Goal: Task Accomplishment & Management: Use online tool/utility

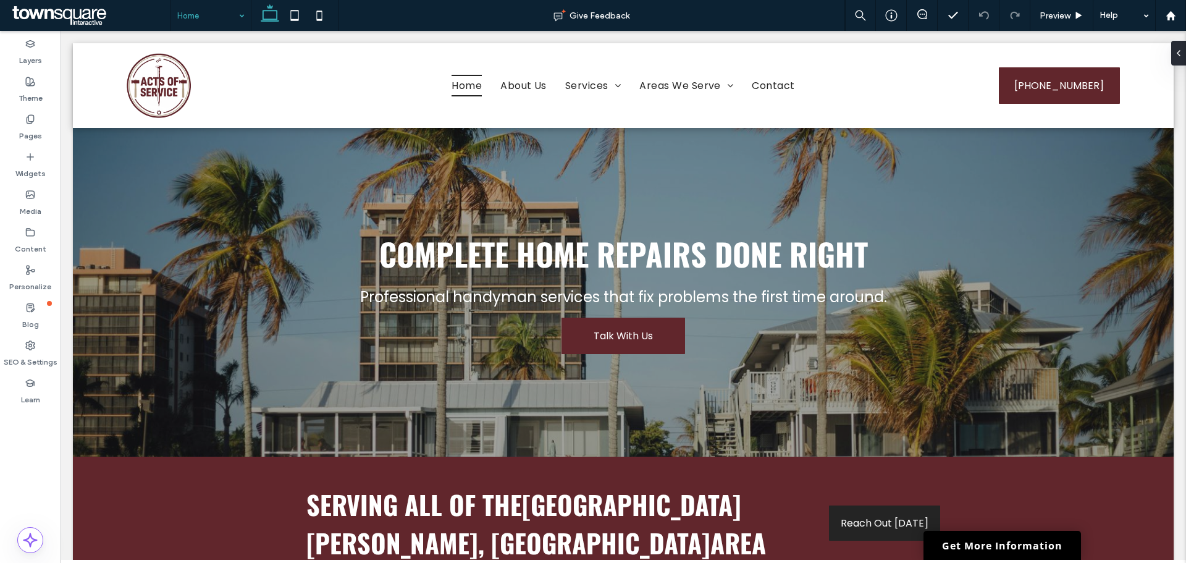
drag, startPoint x: 203, startPoint y: 15, endPoint x: 213, endPoint y: 23, distance: 12.9
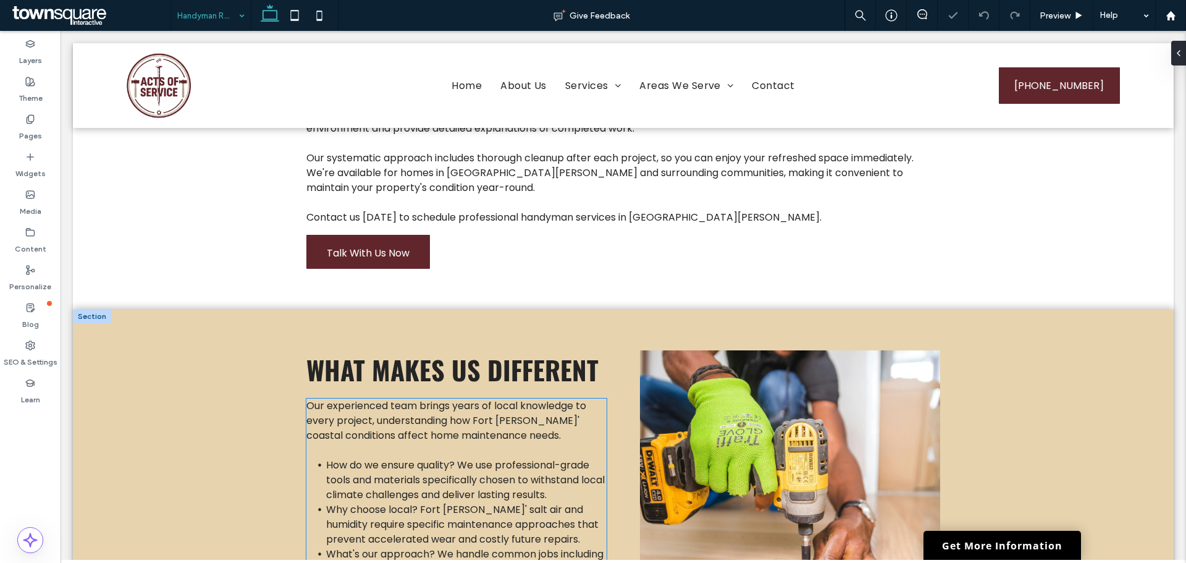
scroll to position [556, 0]
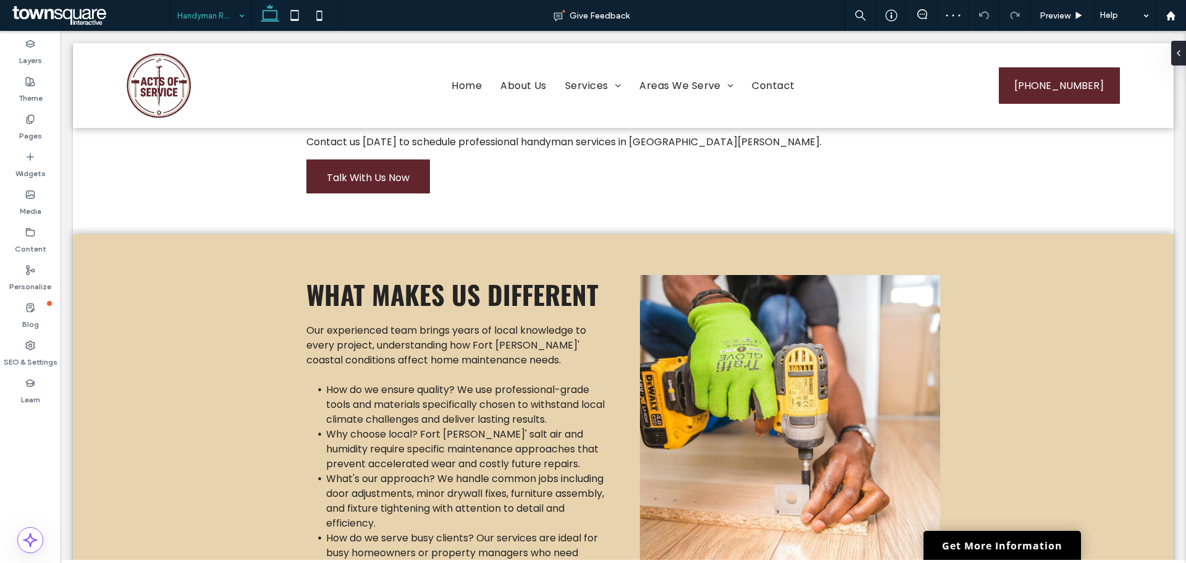
click at [191, 10] on input at bounding box center [207, 15] width 61 height 31
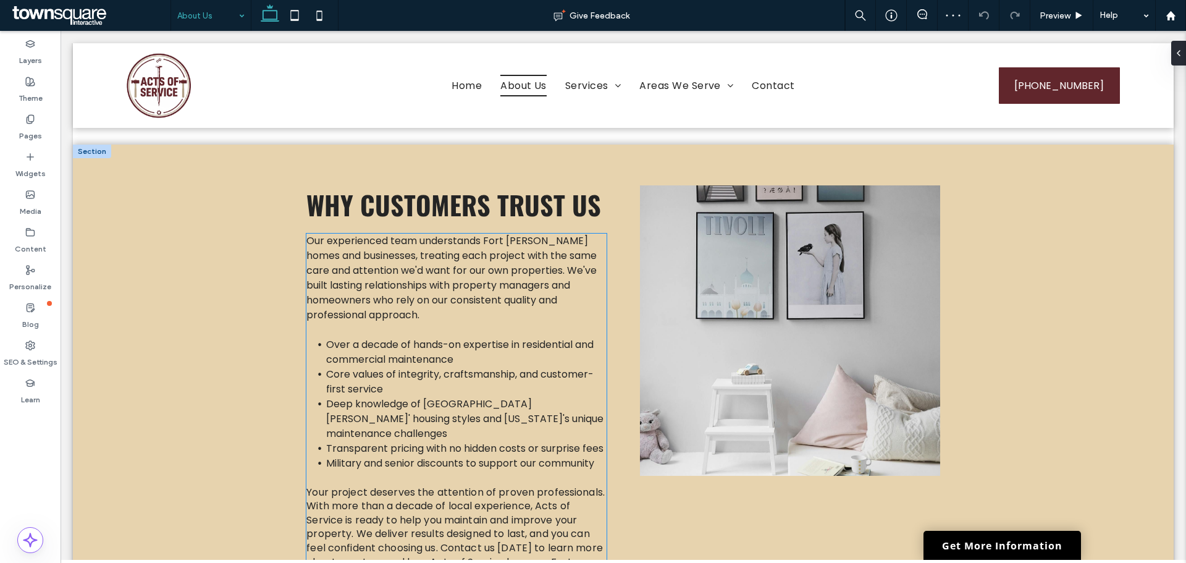
scroll to position [686, 0]
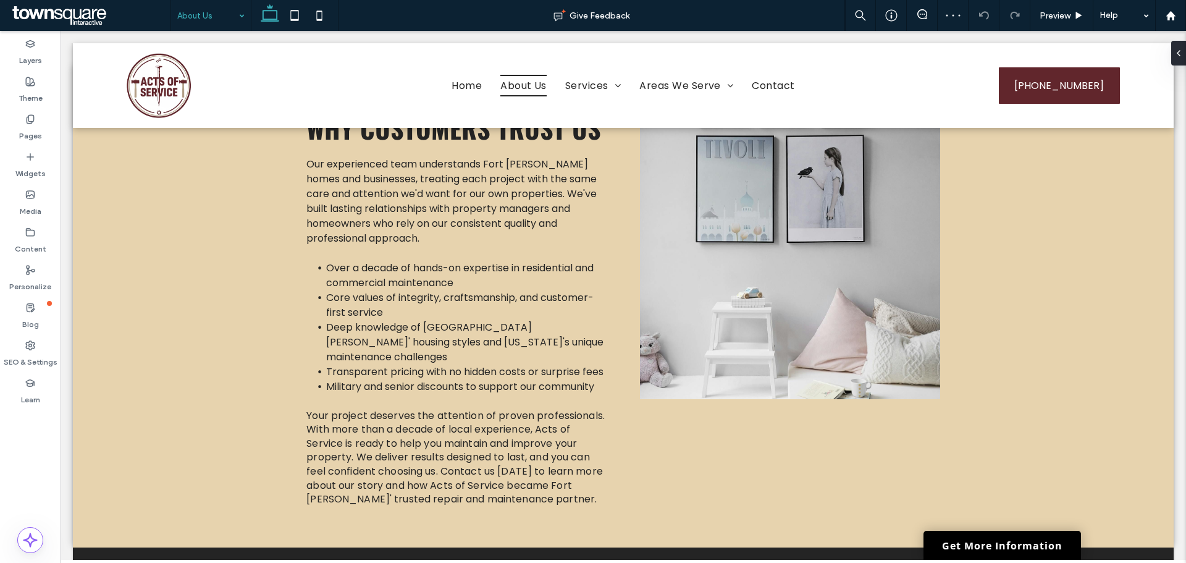
click at [204, 13] on input at bounding box center [207, 15] width 61 height 31
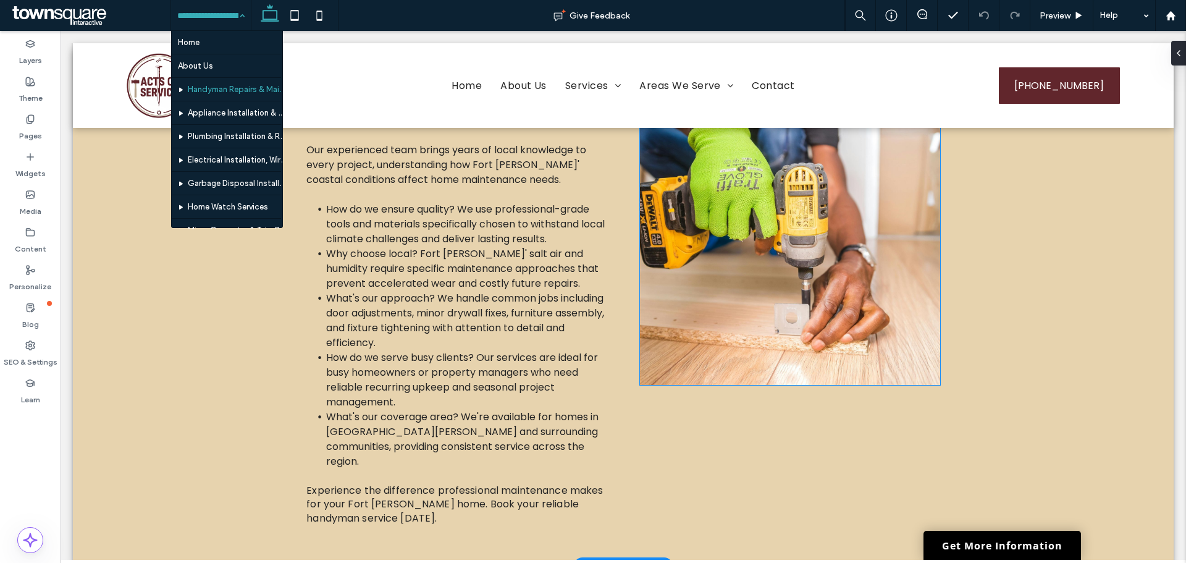
scroll to position [717, 0]
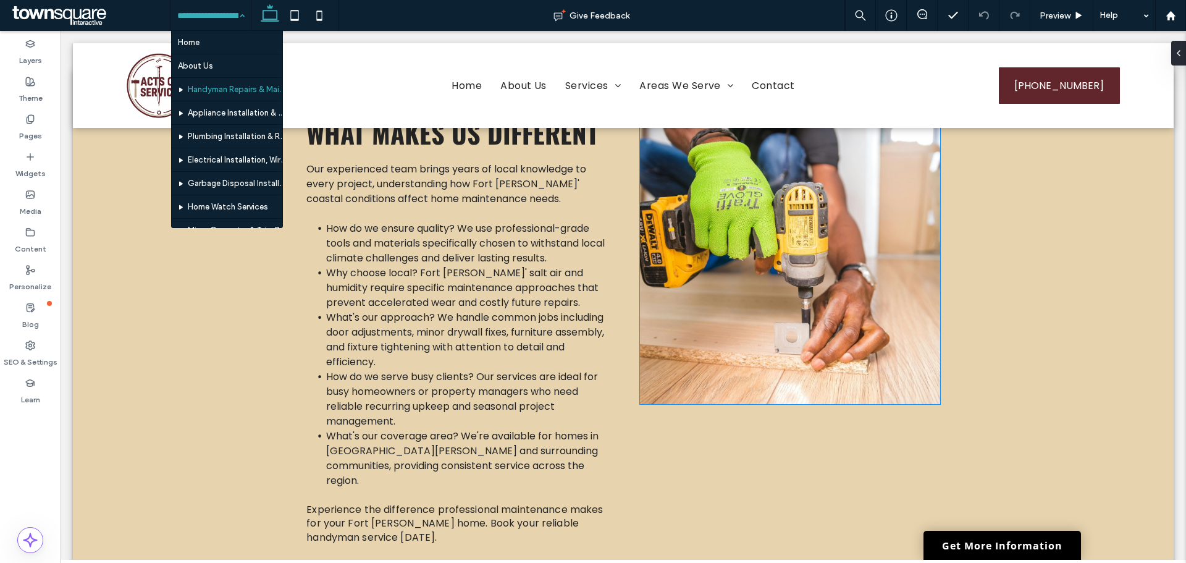
click at [742, 230] on img at bounding box center [790, 259] width 300 height 290
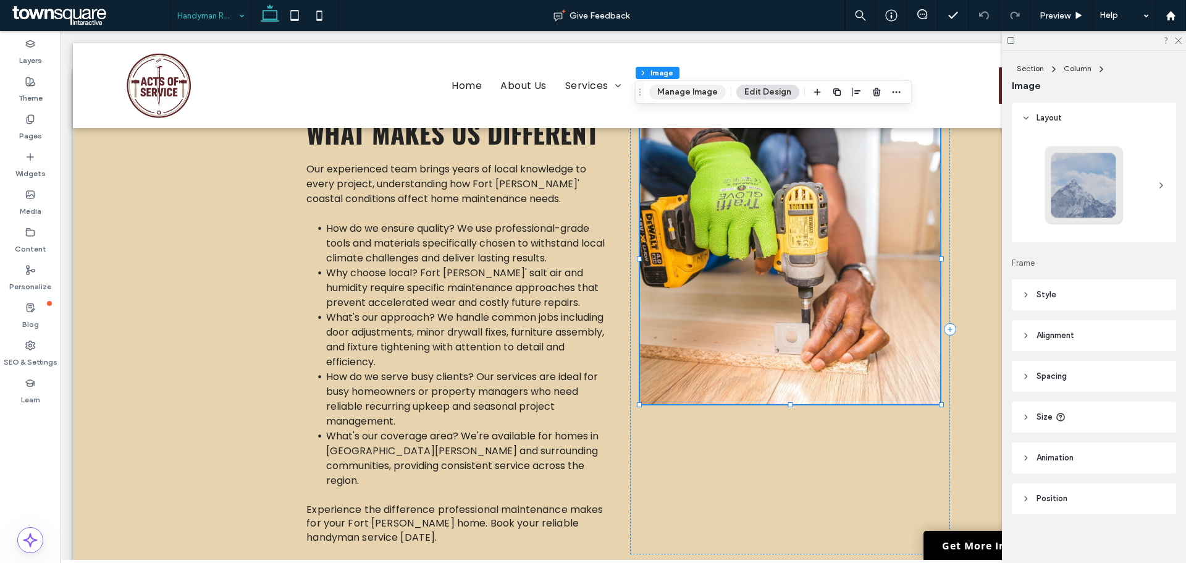
click at [701, 95] on button "Manage Image" at bounding box center [687, 92] width 77 height 15
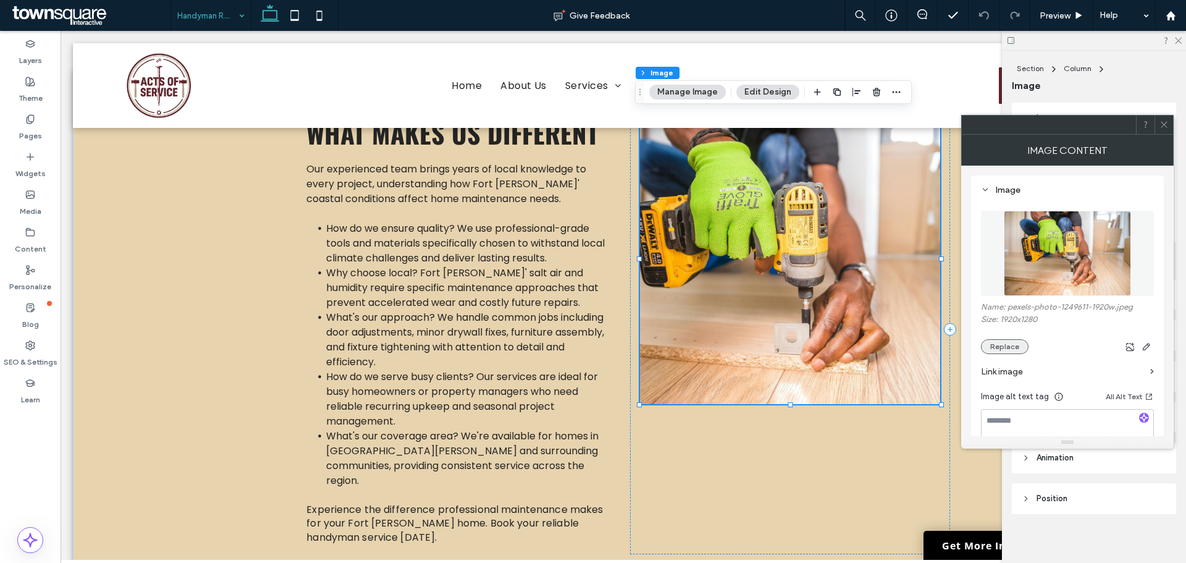
click at [1010, 351] on button "Replace" at bounding box center [1005, 346] width 48 height 15
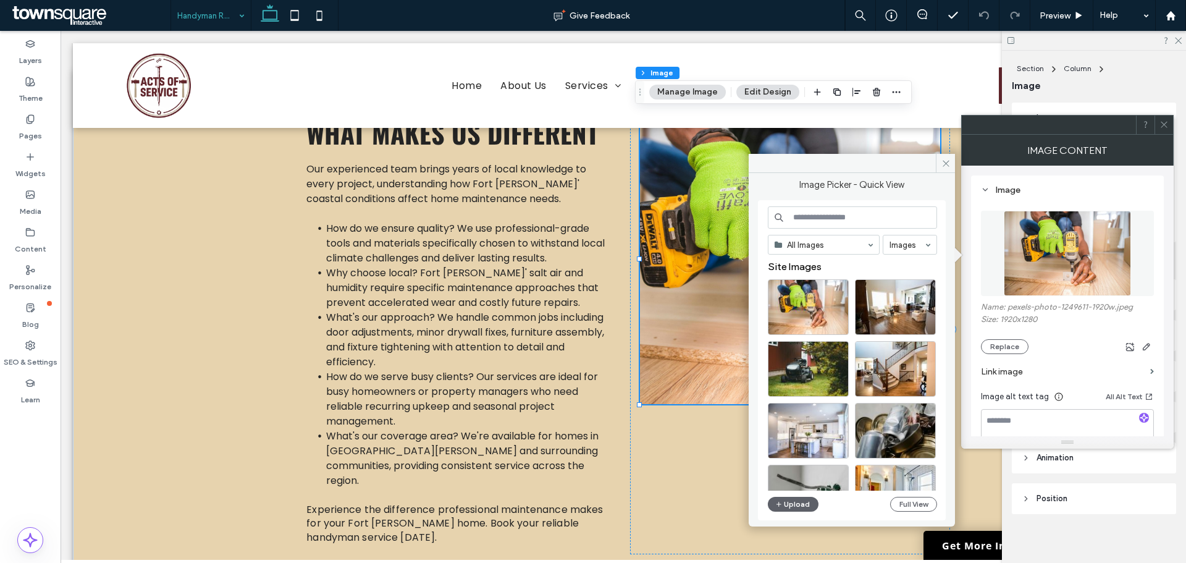
click at [832, 213] on input at bounding box center [852, 217] width 169 height 22
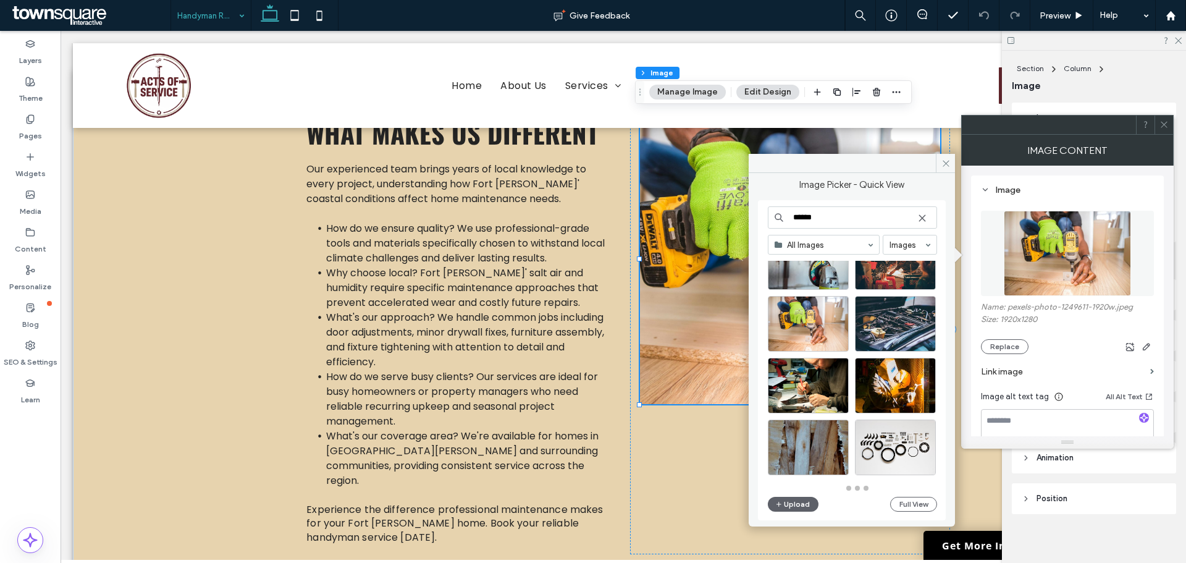
scroll to position [1308, 0]
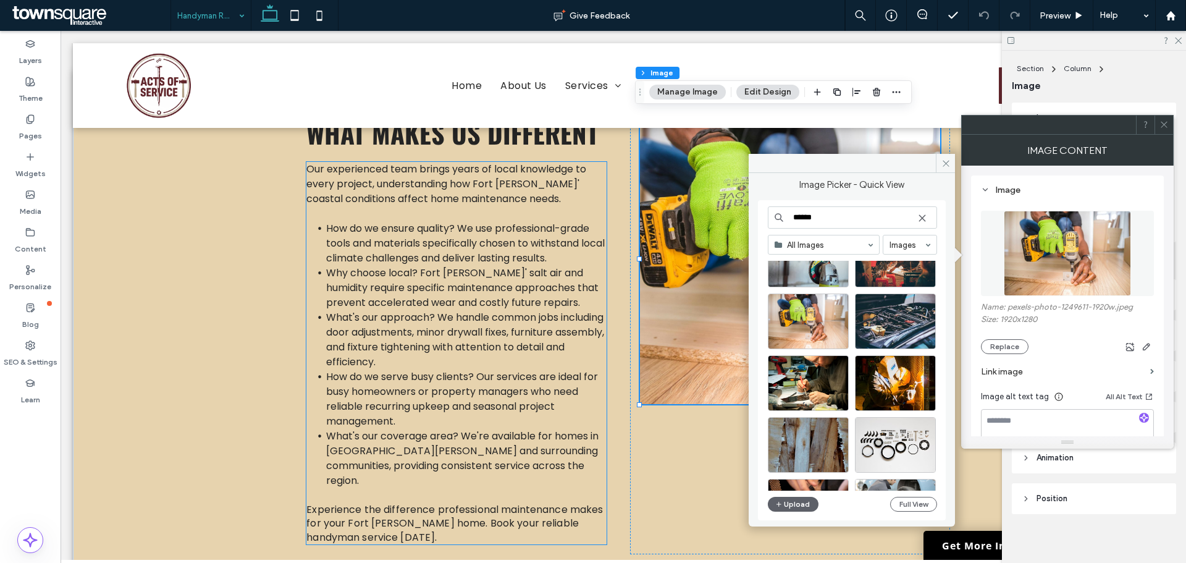
drag, startPoint x: 529, startPoint y: 225, endPoint x: 633, endPoint y: 232, distance: 104.6
type input "****"
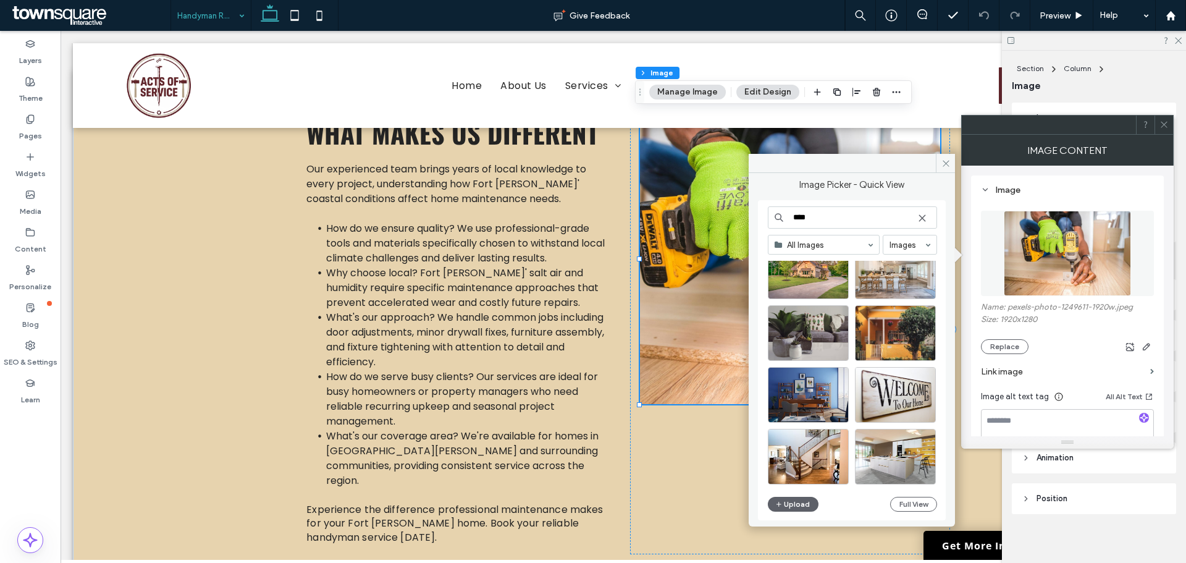
scroll to position [432, 0]
click at [825, 331] on div "Select" at bounding box center [808, 332] width 81 height 56
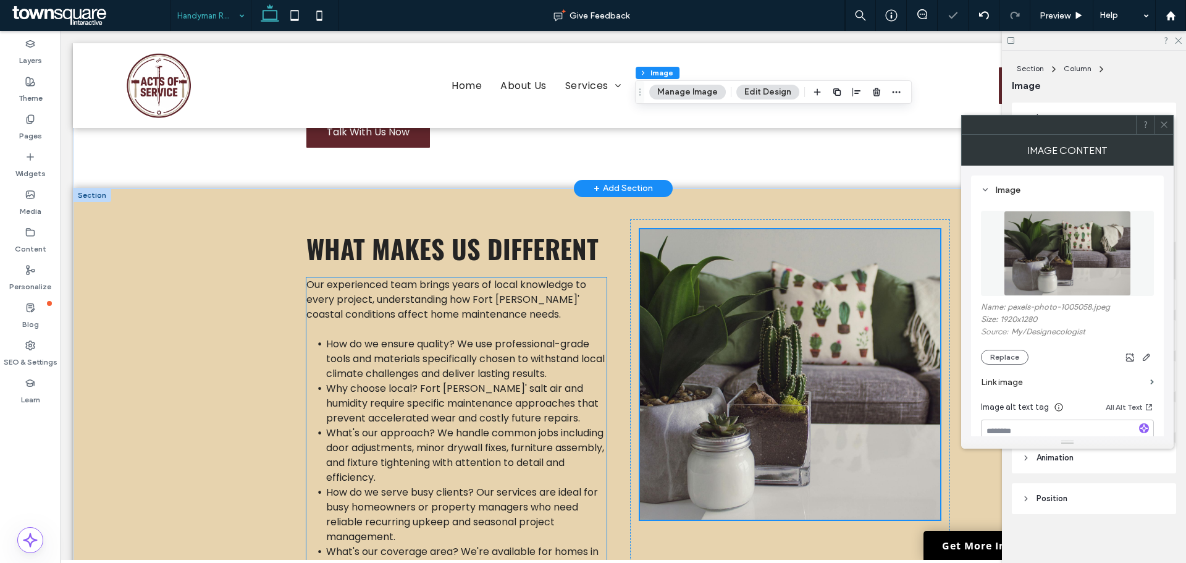
scroll to position [470, 0]
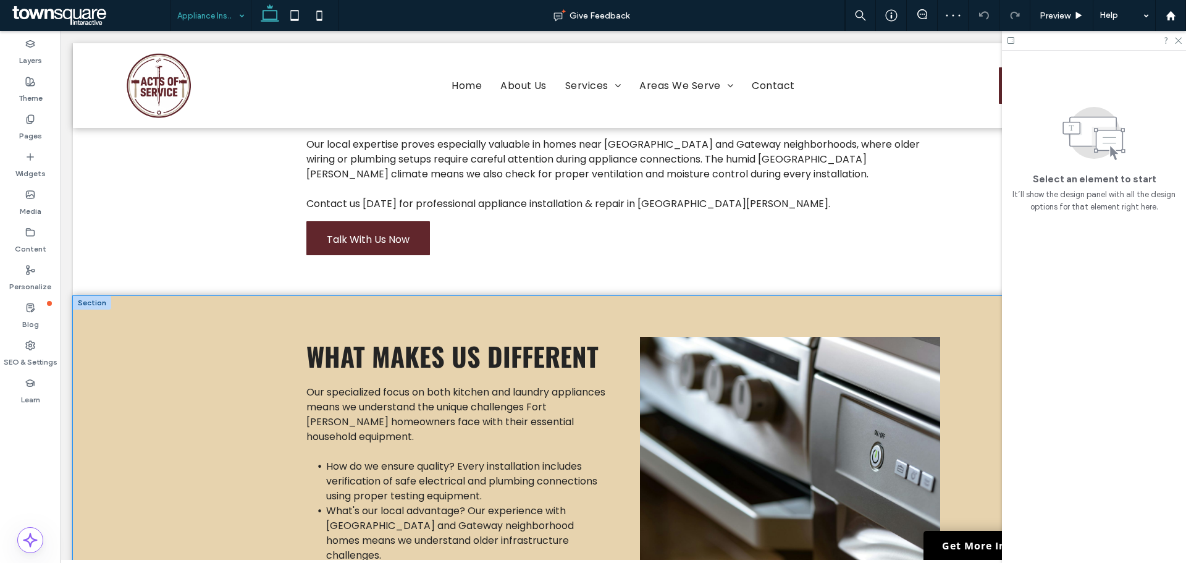
scroll to position [618, 0]
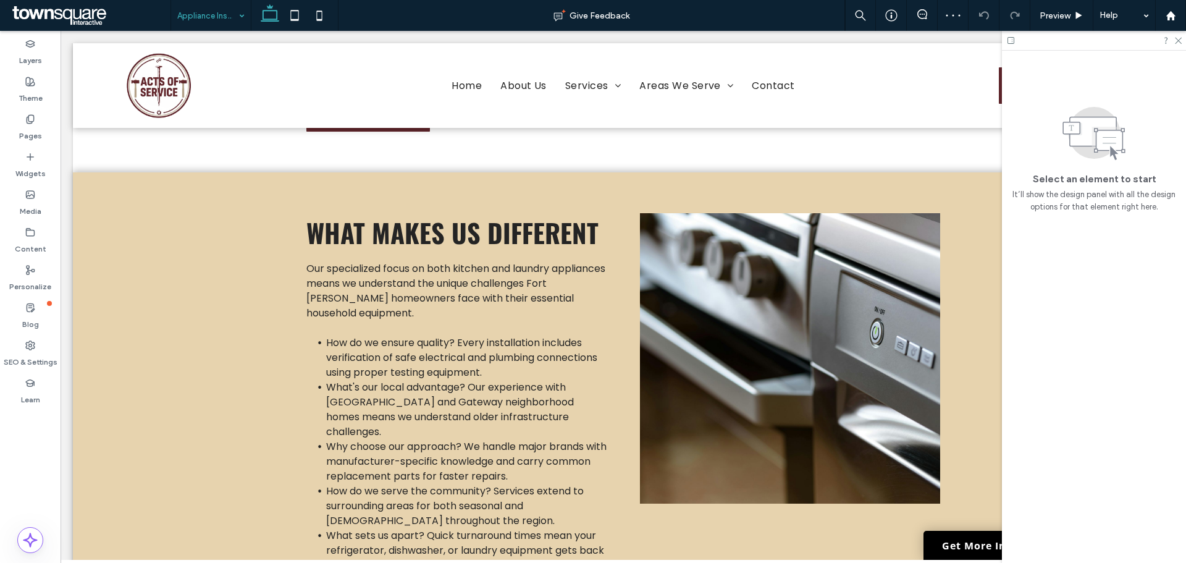
click at [216, 7] on input at bounding box center [207, 15] width 61 height 31
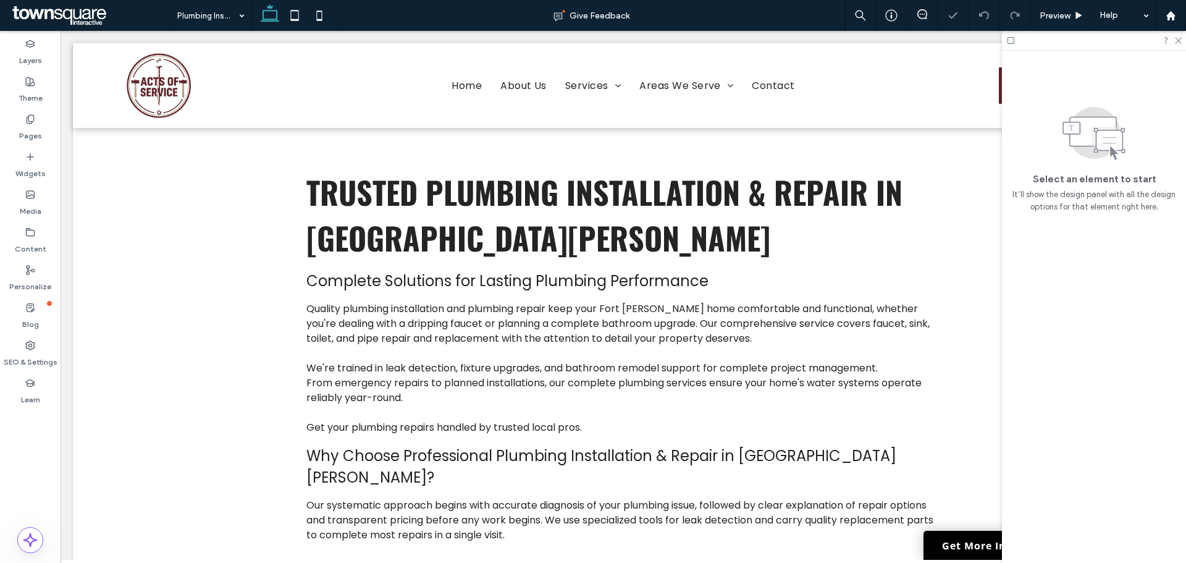
scroll to position [556, 0]
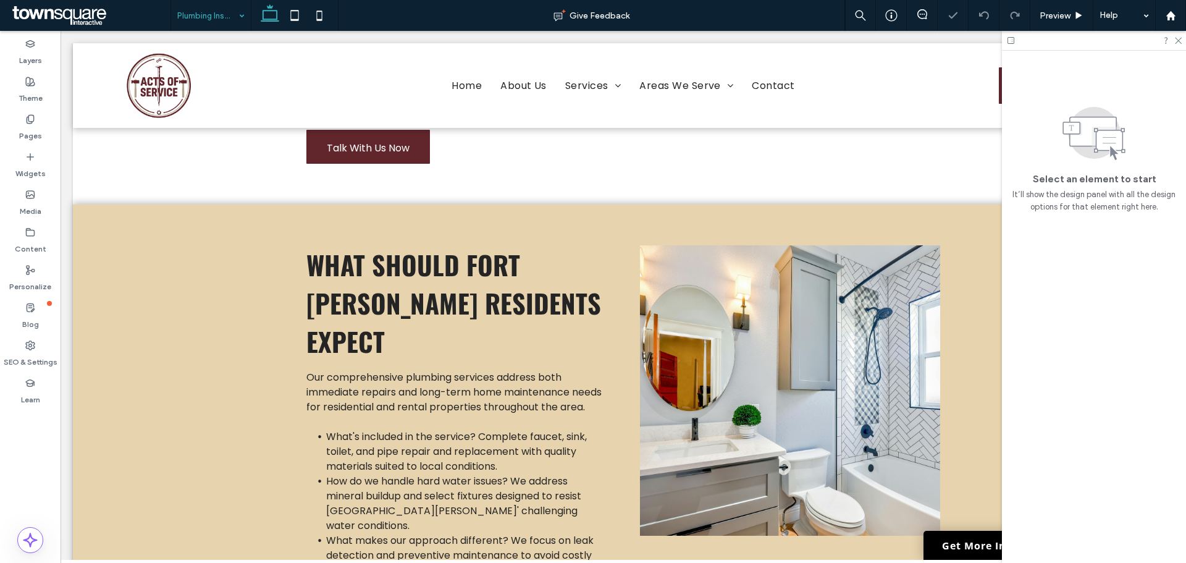
click at [233, 7] on div "Plumbing Installation & Repair" at bounding box center [211, 15] width 80 height 31
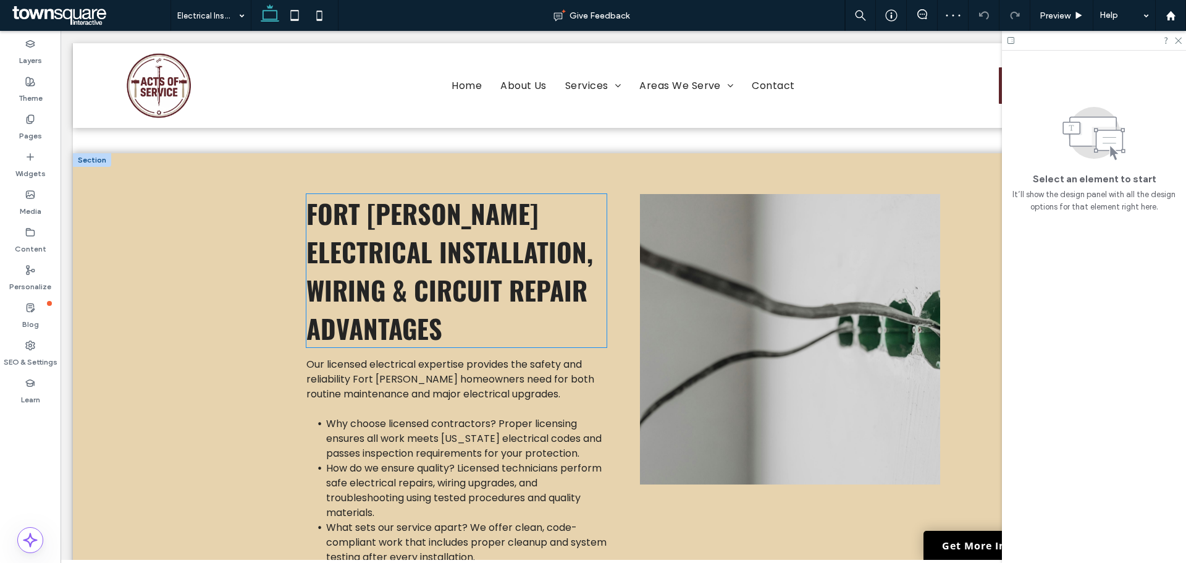
scroll to position [618, 0]
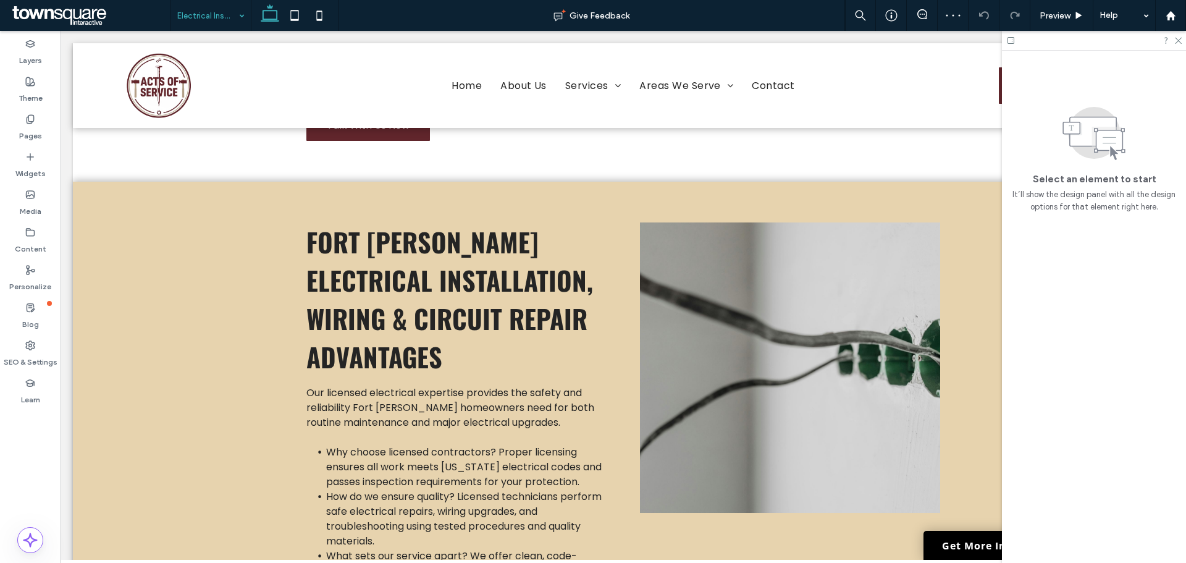
click at [225, 19] on input at bounding box center [207, 15] width 61 height 31
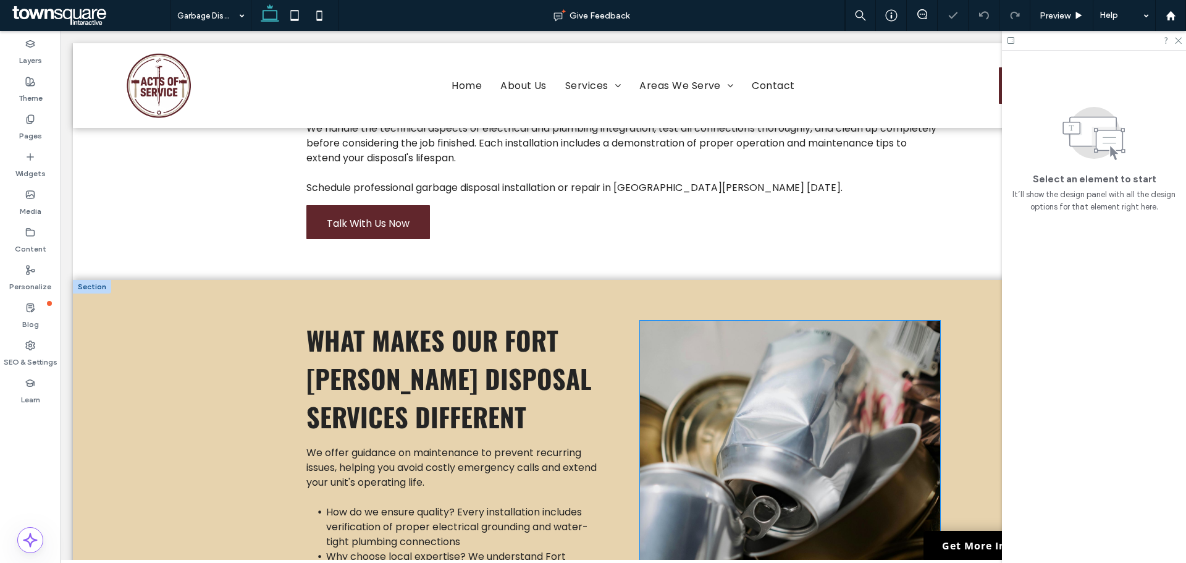
scroll to position [618, 0]
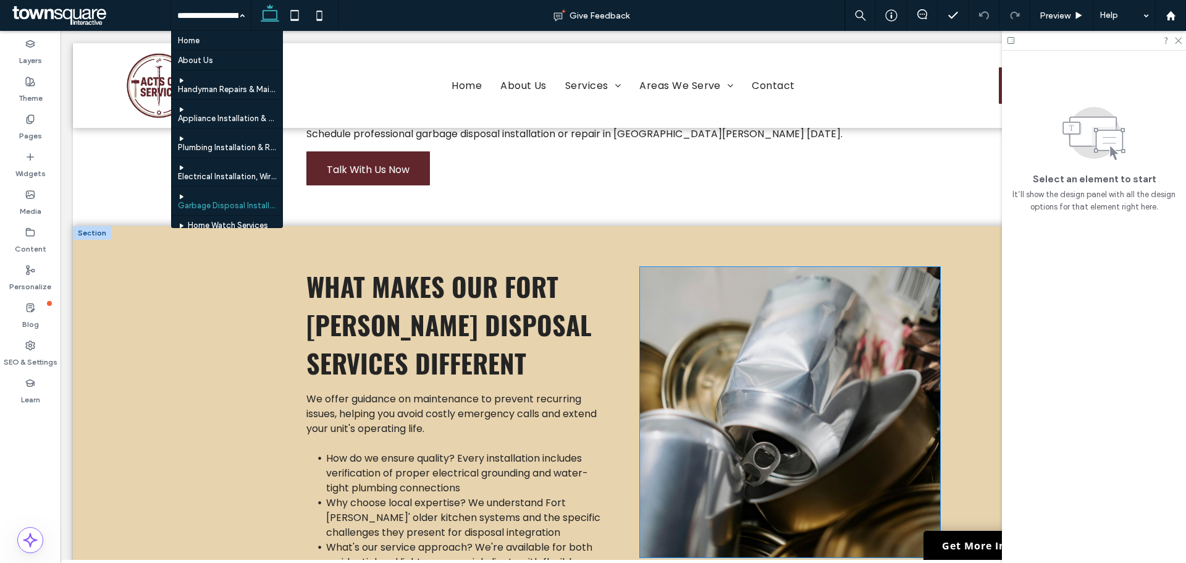
click at [703, 289] on img at bounding box center [790, 412] width 300 height 290
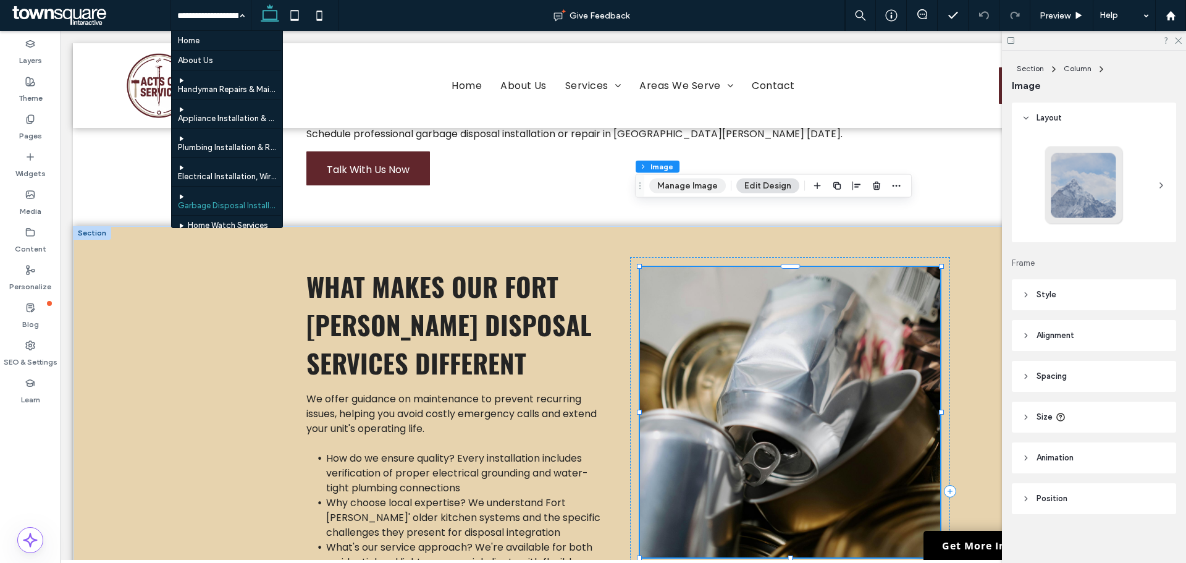
click at [665, 185] on button "Manage Image" at bounding box center [687, 186] width 77 height 15
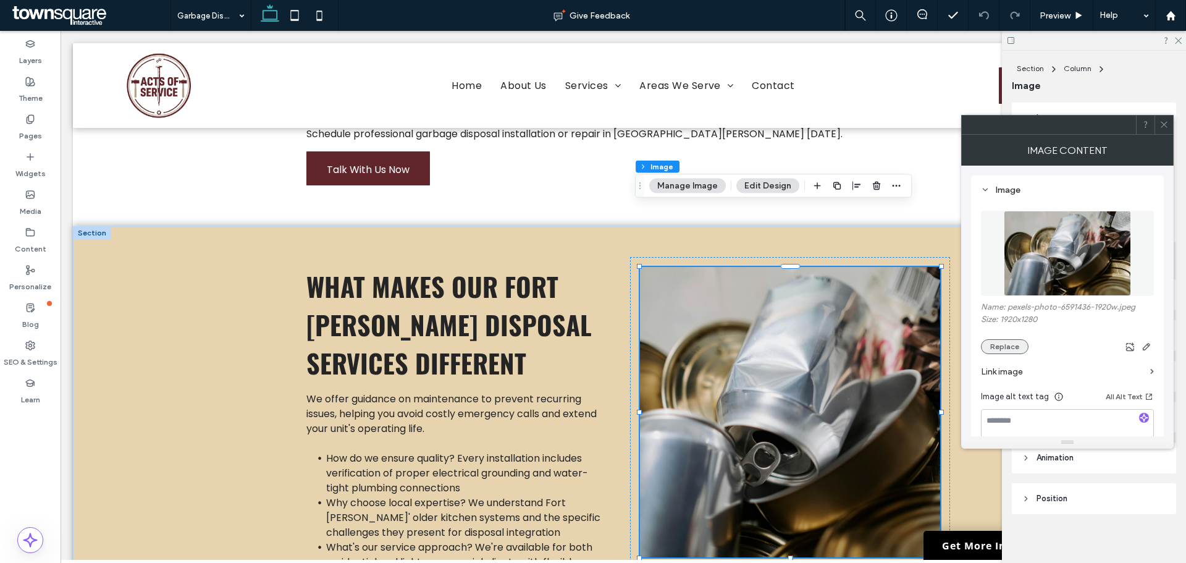
click at [1010, 341] on button "Replace" at bounding box center [1005, 346] width 48 height 15
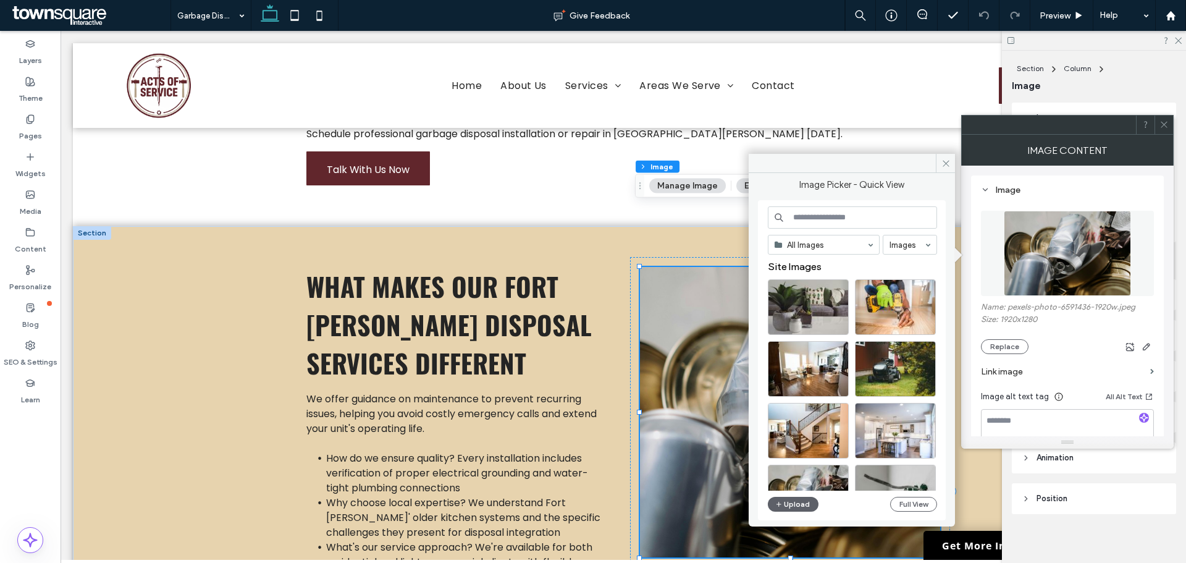
click at [836, 218] on input at bounding box center [852, 217] width 169 height 22
type input "**********"
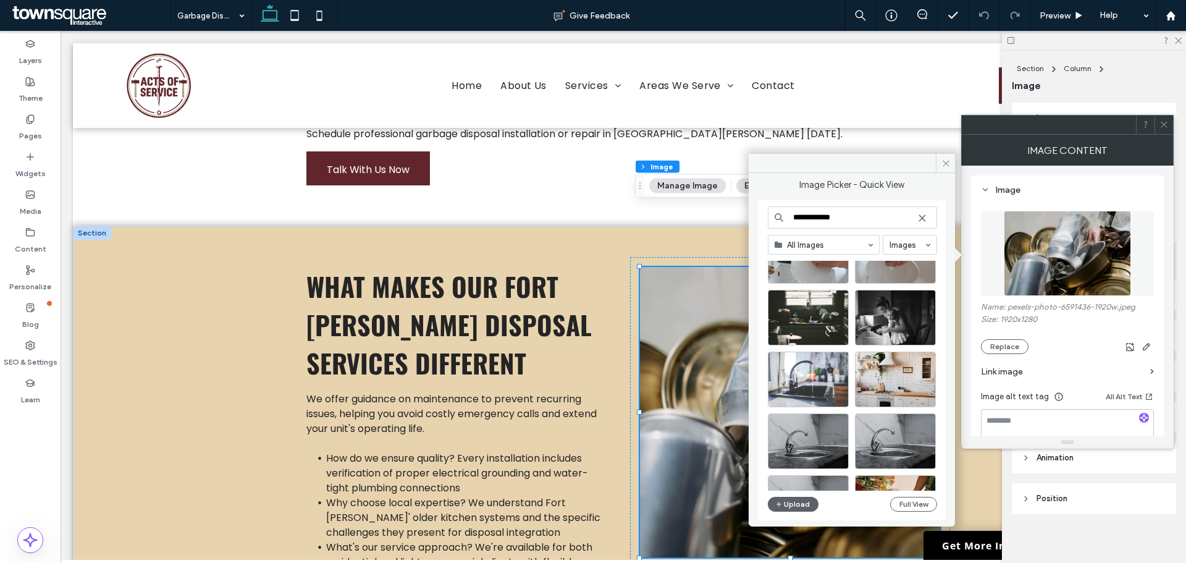
scroll to position [309, 0]
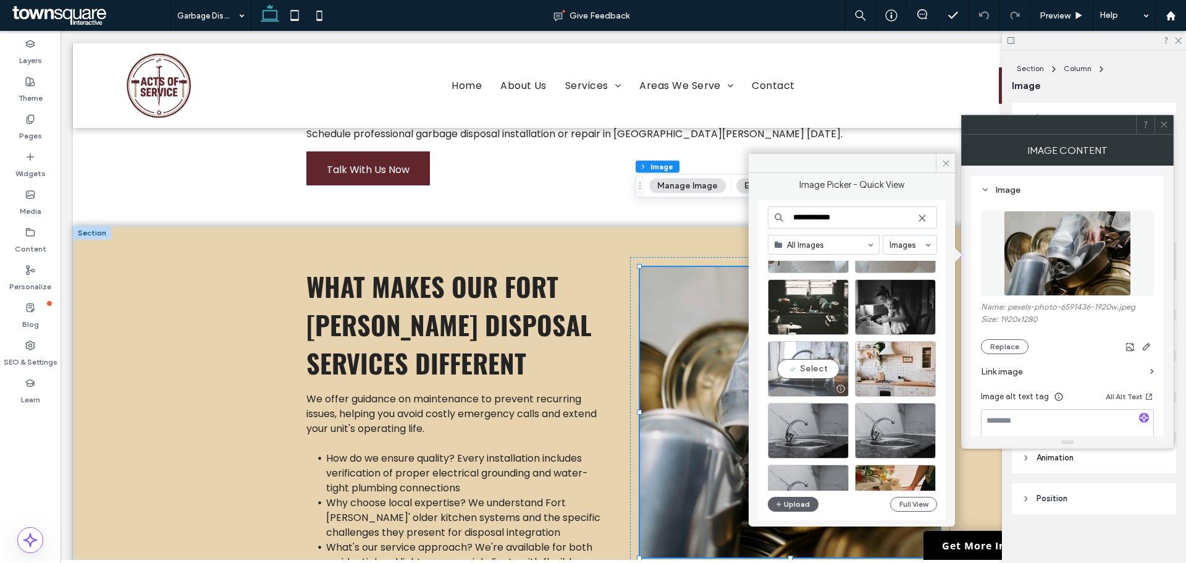
click at [825, 361] on div "Select" at bounding box center [808, 369] width 81 height 56
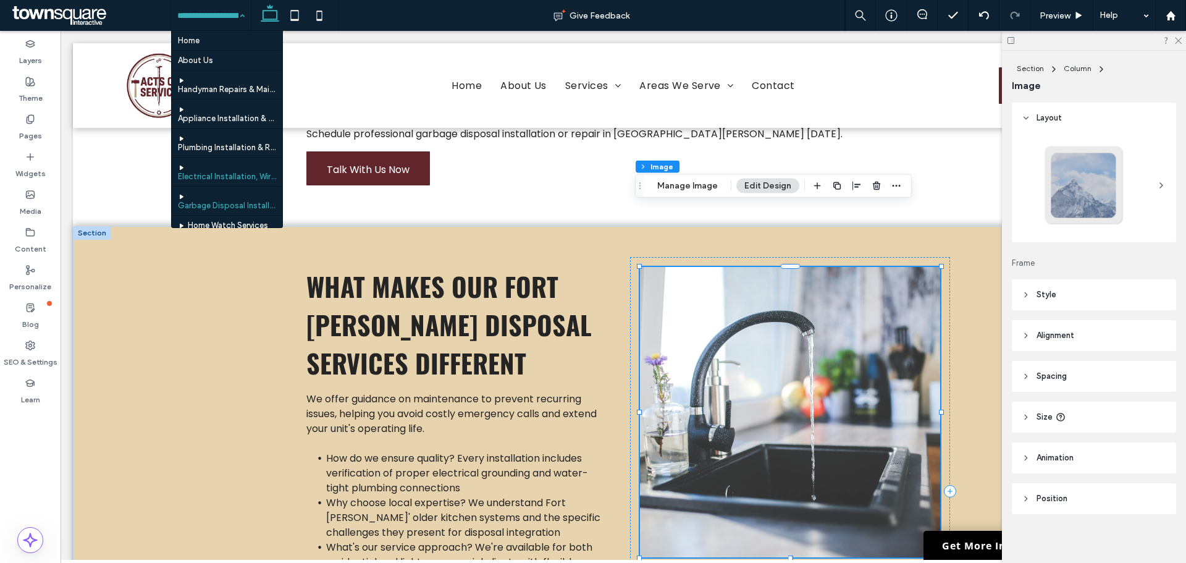
scroll to position [62, 0]
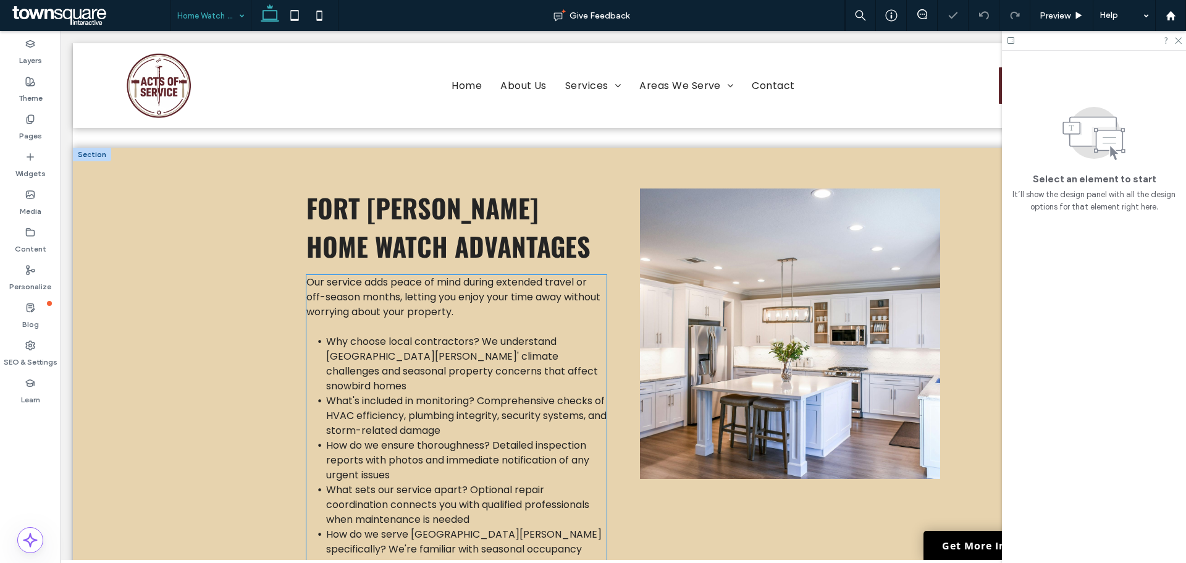
scroll to position [618, 0]
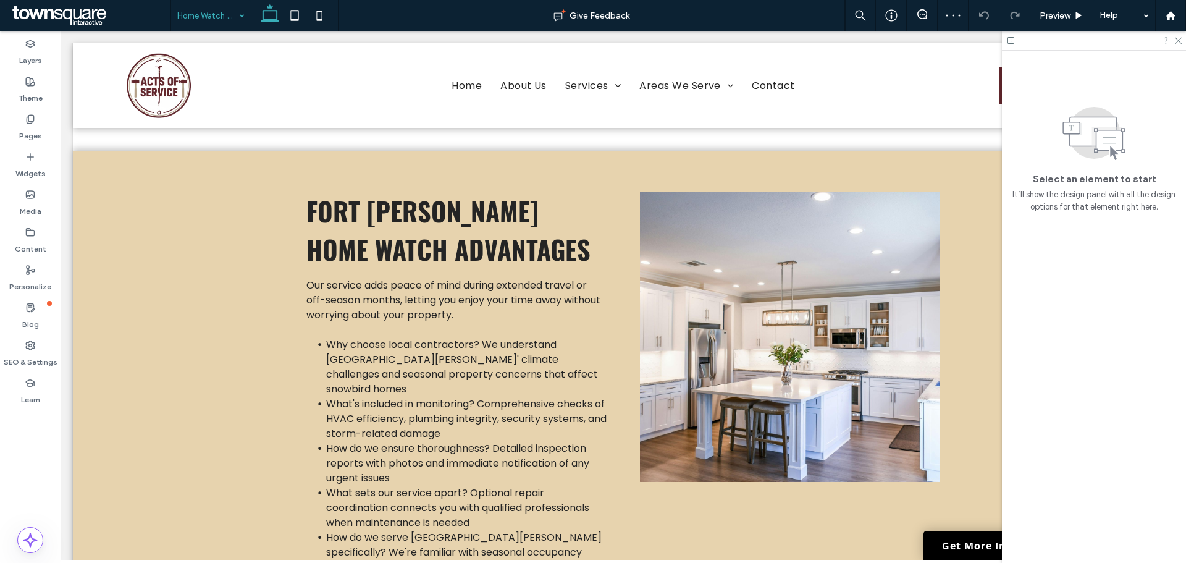
click at [229, 25] on input at bounding box center [207, 15] width 61 height 31
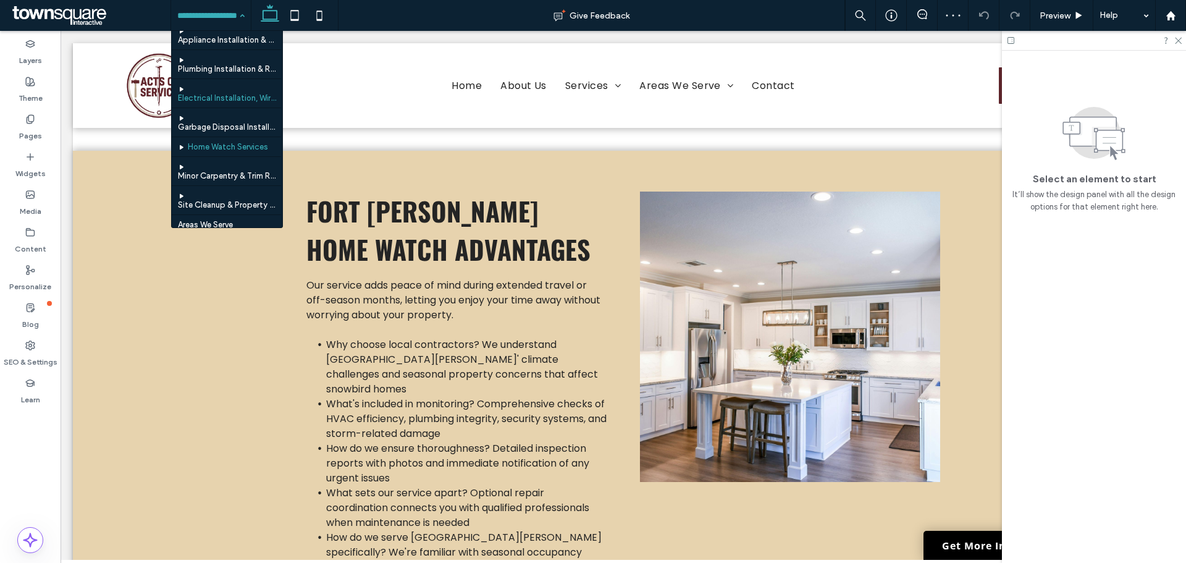
scroll to position [124, 0]
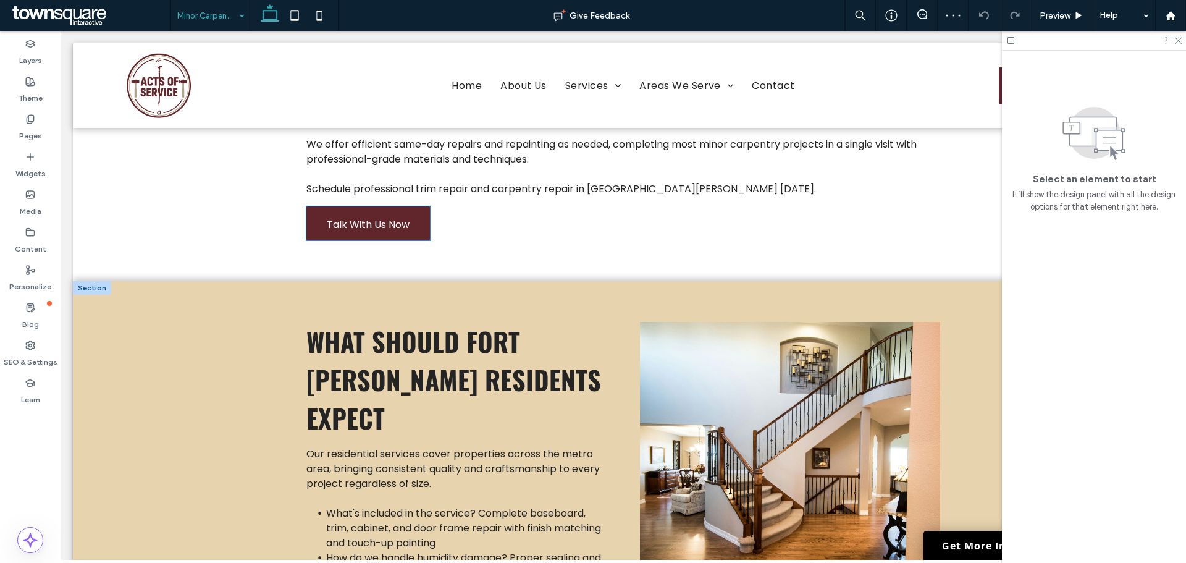
scroll to position [494, 0]
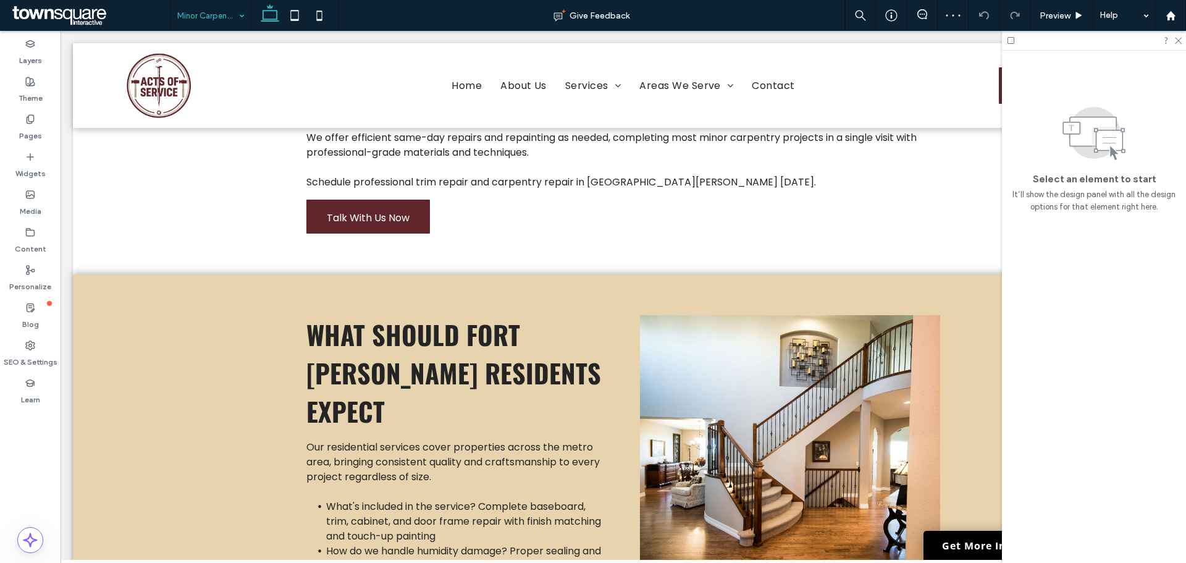
click at [218, 19] on input at bounding box center [207, 15] width 61 height 31
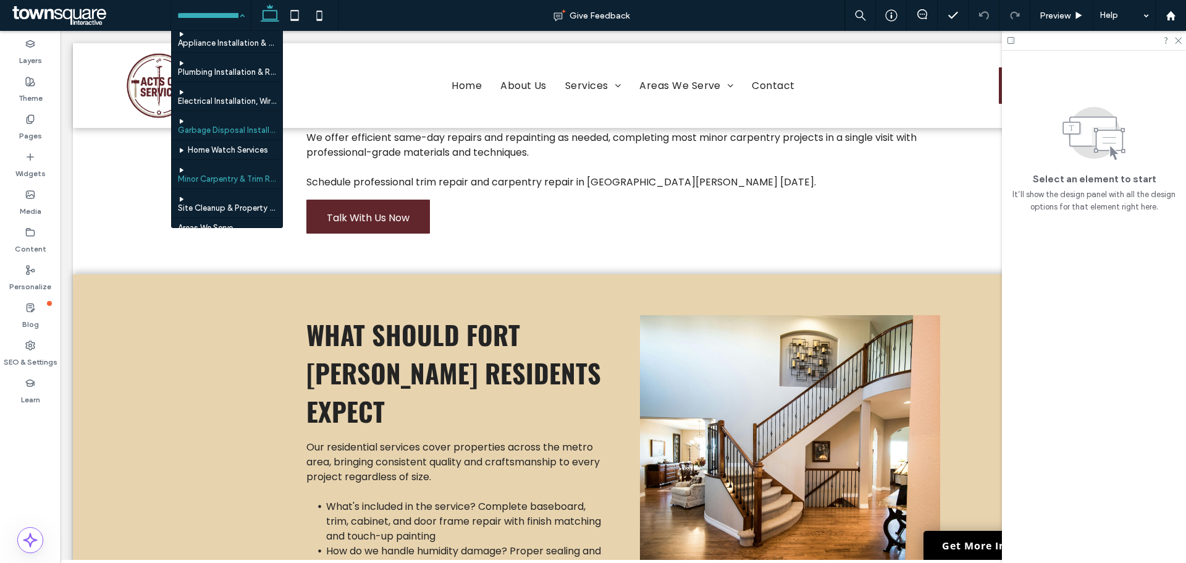
scroll to position [124, 0]
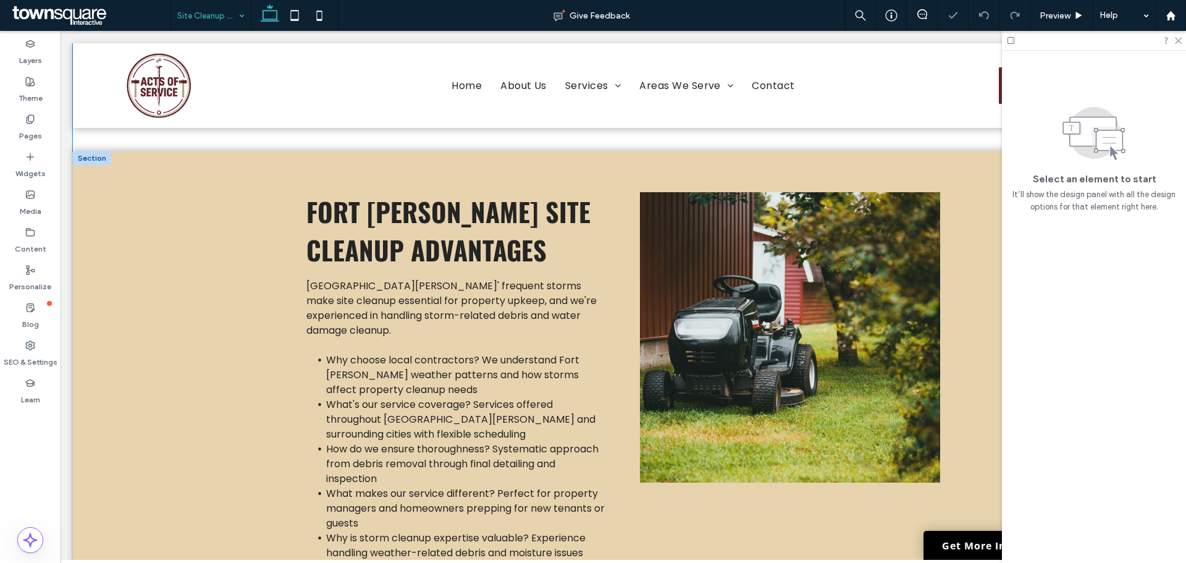
scroll to position [618, 0]
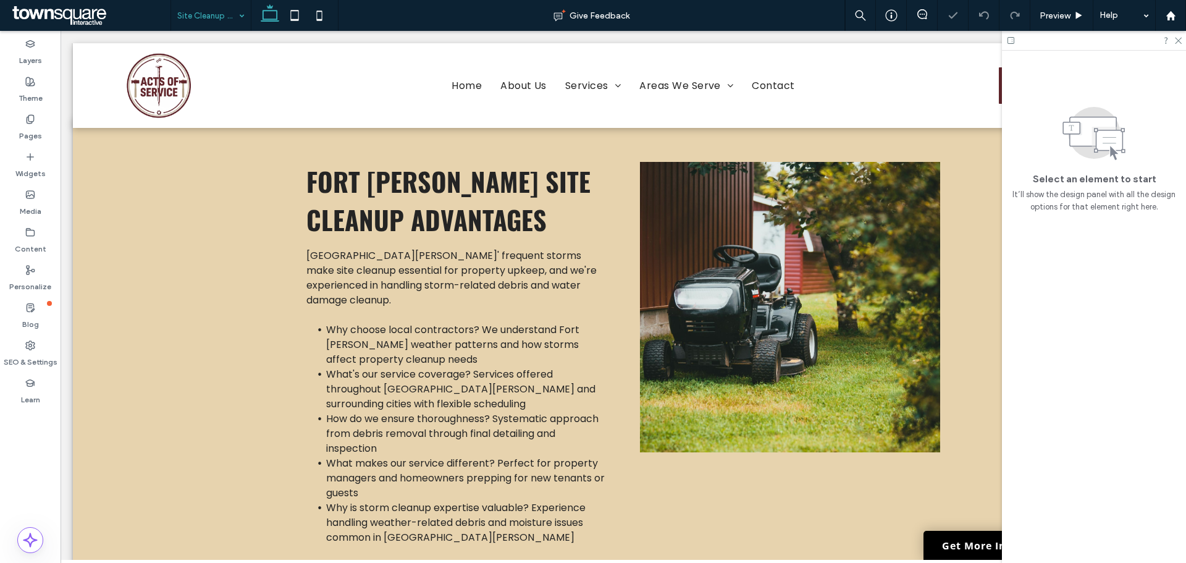
click at [216, 11] on input at bounding box center [207, 15] width 61 height 31
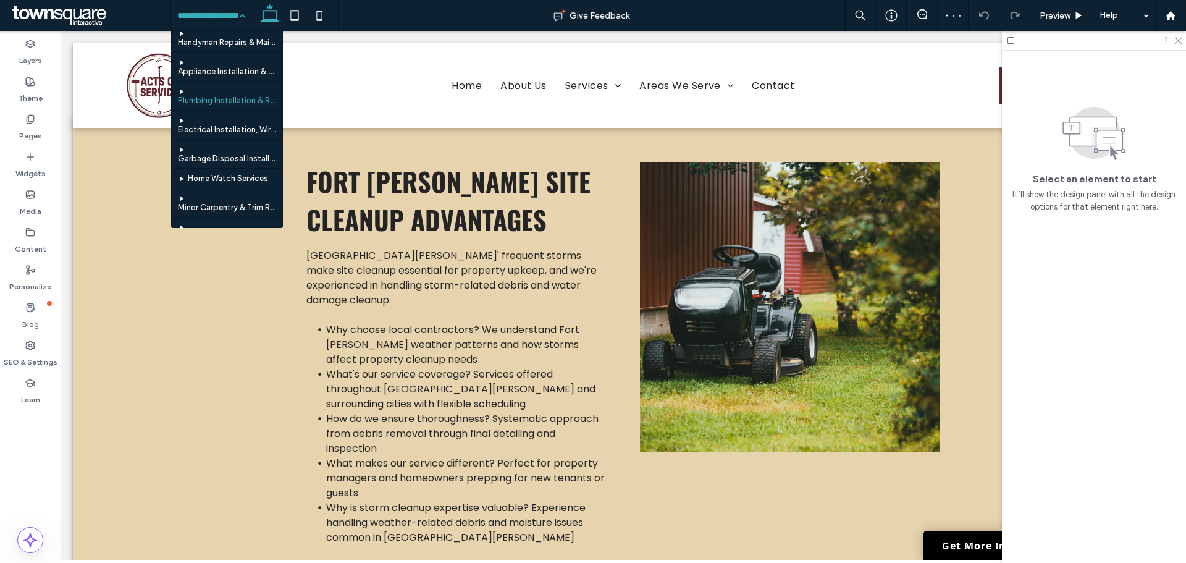
scroll to position [124, 0]
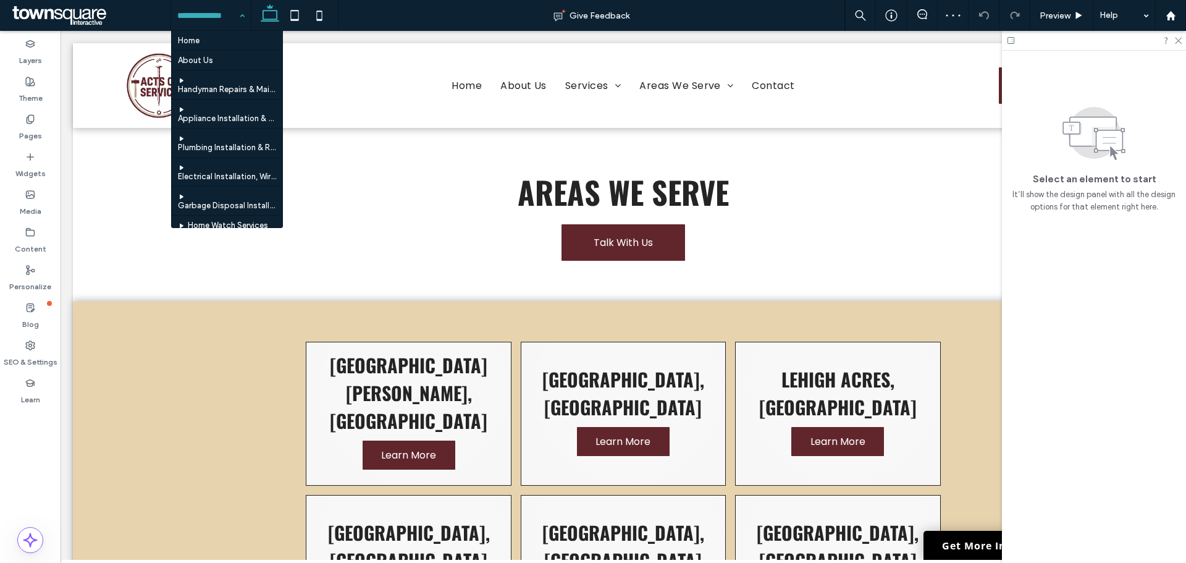
click at [212, 26] on input at bounding box center [207, 15] width 61 height 31
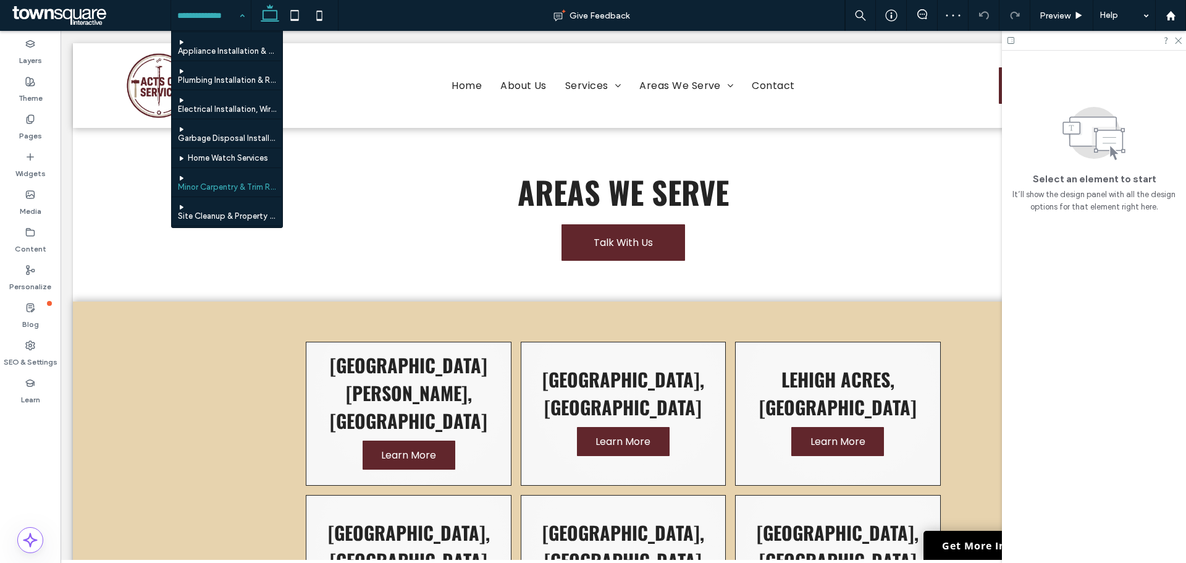
scroll to position [124, 0]
